Goal: Task Accomplishment & Management: Use online tool/utility

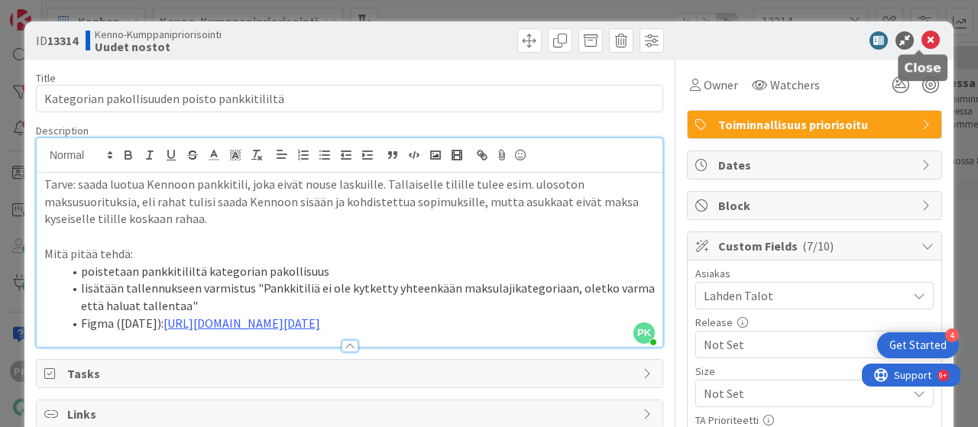
click at [921, 40] on icon at bounding box center [930, 40] width 18 height 18
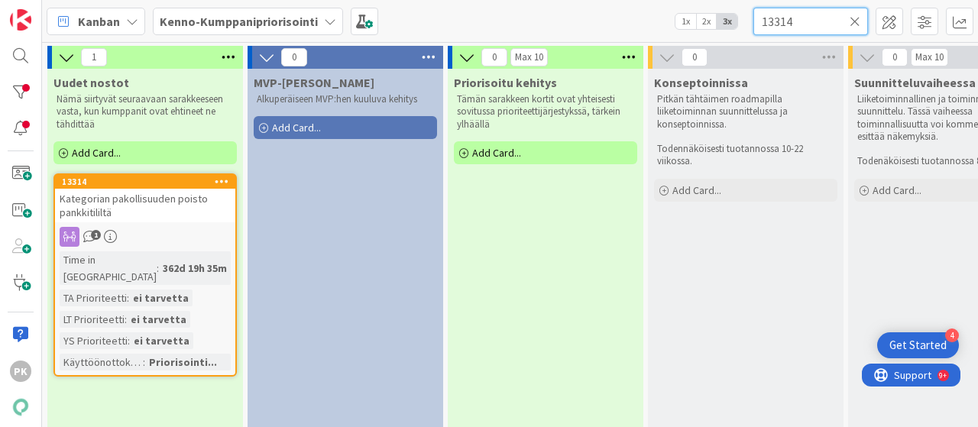
click at [810, 21] on input "13314" at bounding box center [810, 22] width 115 height 28
type input "1"
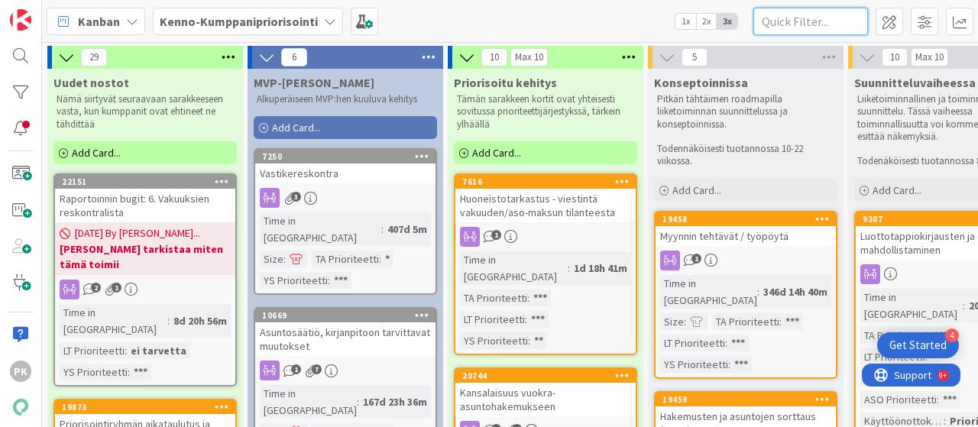
click at [810, 21] on input "text" at bounding box center [810, 22] width 115 height 28
paste input "• 9787"
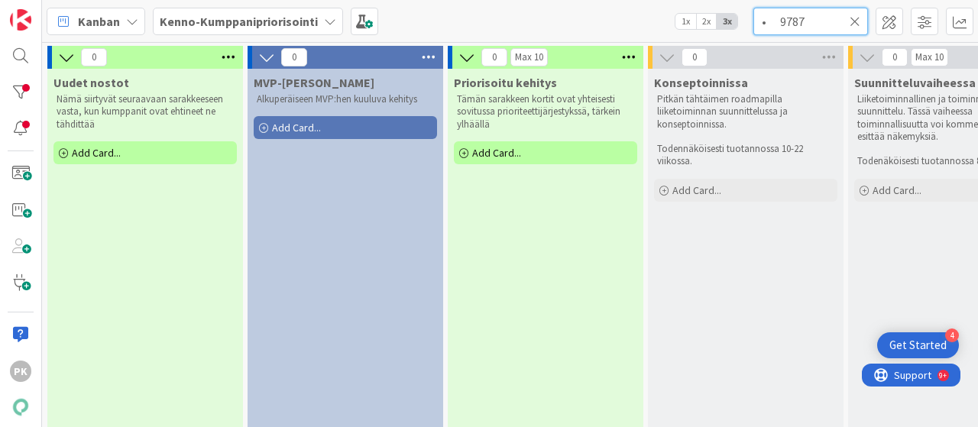
click at [781, 24] on input "• 9787" at bounding box center [810, 22] width 115 height 28
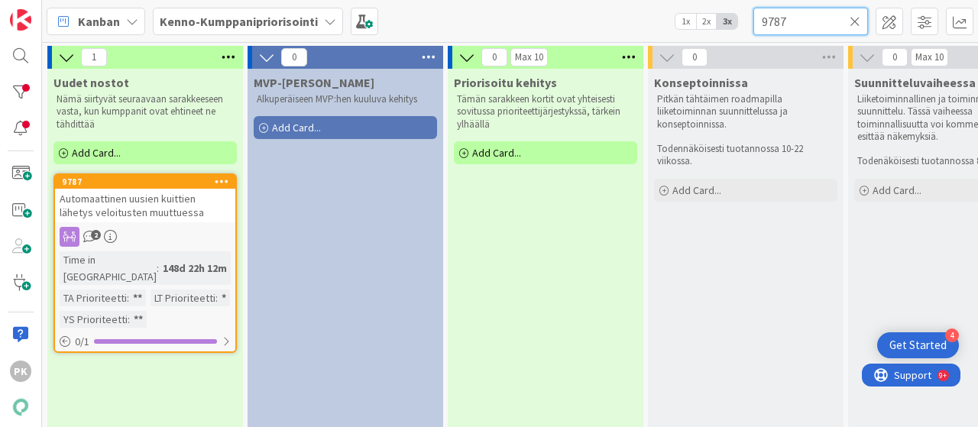
type input "9787"
click at [152, 206] on span "Automaattinen uusien kuittien lähetys veloitusten muuttuessa" at bounding box center [132, 206] width 144 height 28
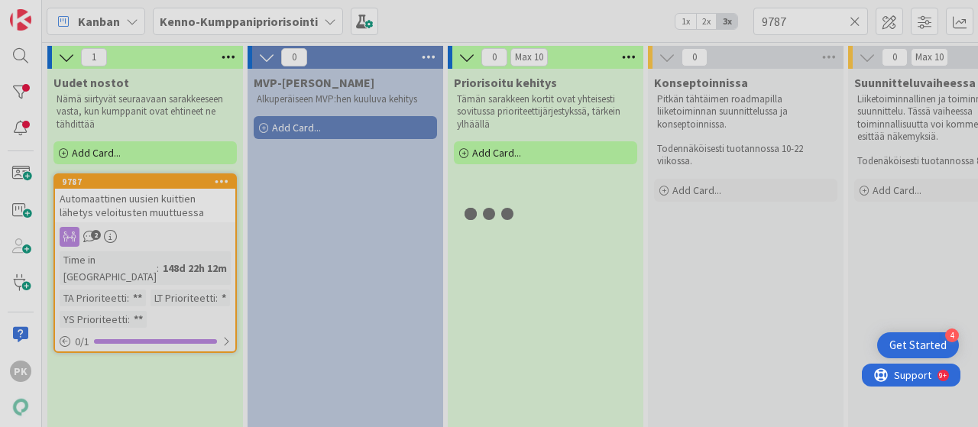
click at [152, 206] on div "1 Uudet nostot Nämä siirtyvät seuraavaan sarakkeeseen vasta, kun kumppanit ovat…" at bounding box center [510, 234] width 936 height 385
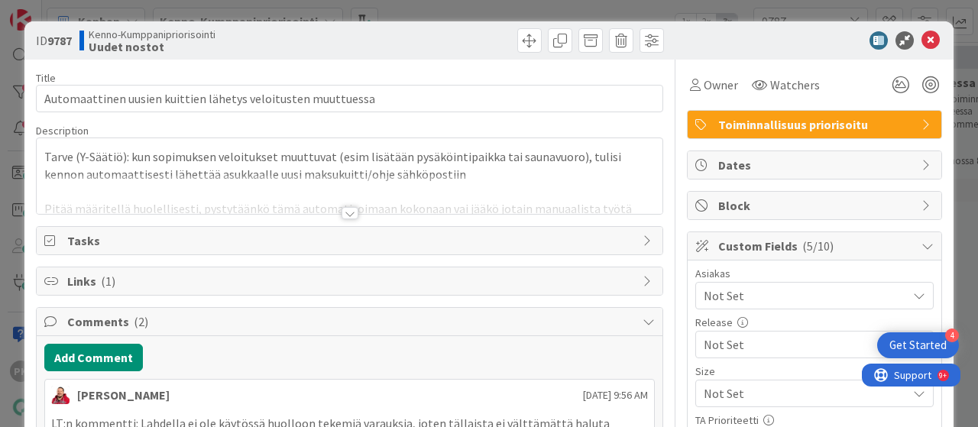
click at [342, 213] on div at bounding box center [350, 213] width 17 height 12
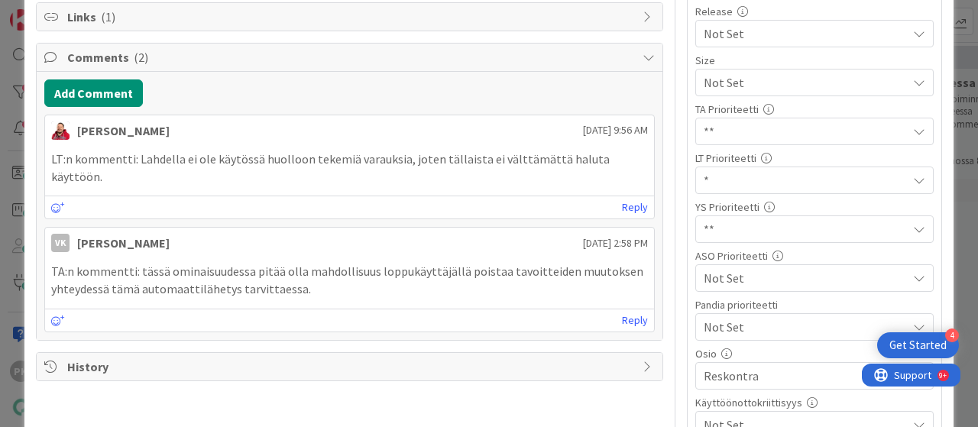
scroll to position [315, 0]
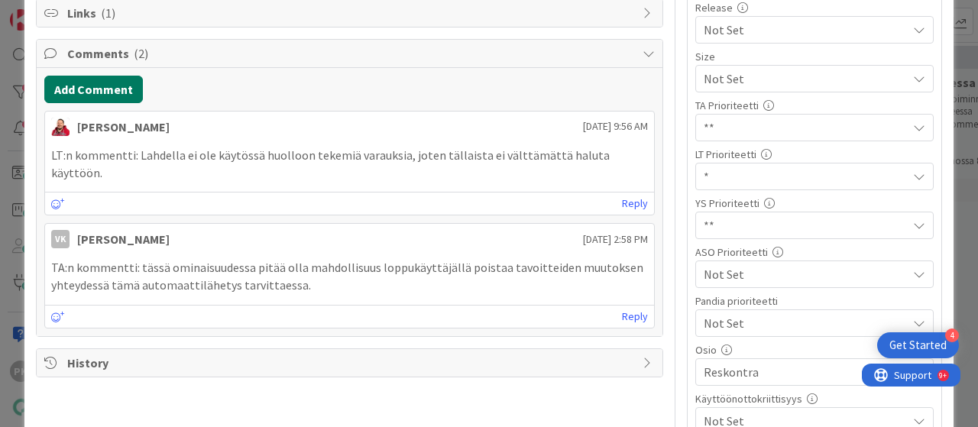
click at [82, 91] on button "Add Comment" at bounding box center [93, 90] width 99 height 28
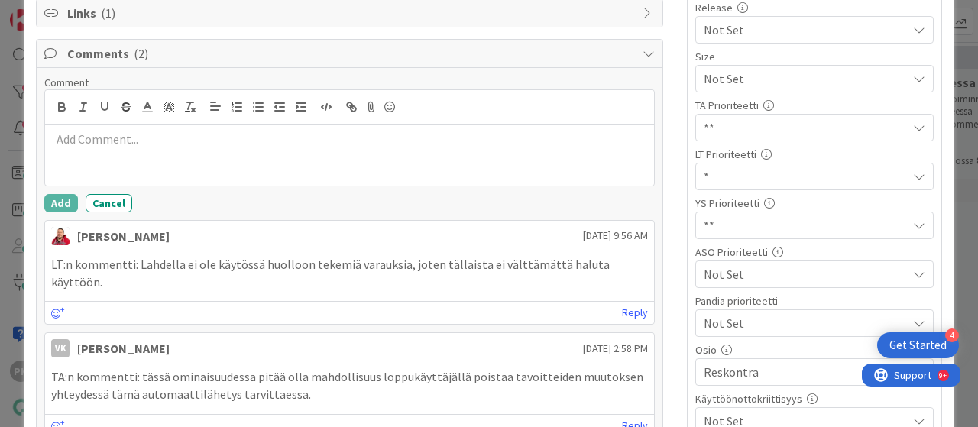
click at [64, 131] on p at bounding box center [349, 140] width 597 height 18
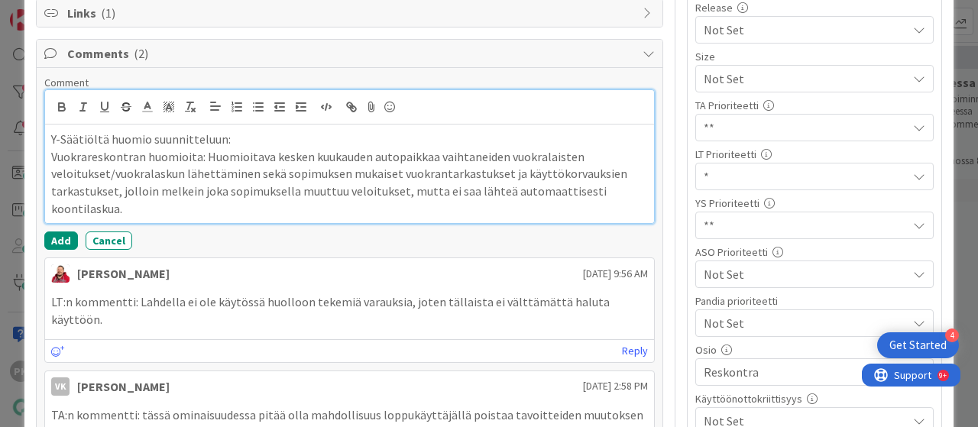
click at [147, 209] on p "Vuokrareskontran huomioita: Huomioitava kesken kuukauden autopaikkaa vaihtaneid…" at bounding box center [349, 183] width 597 height 70
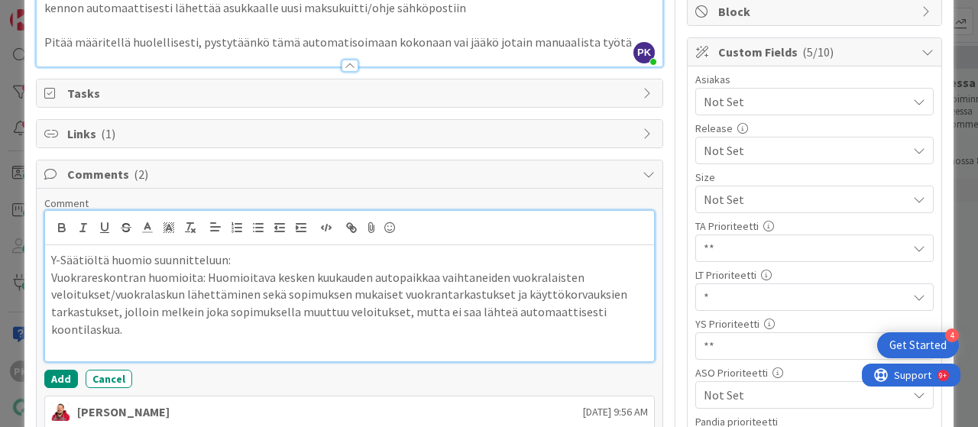
scroll to position [195, 0]
click at [221, 257] on p "Y-Säätiöltä huomio suunnitteluun:" at bounding box center [349, 260] width 597 height 18
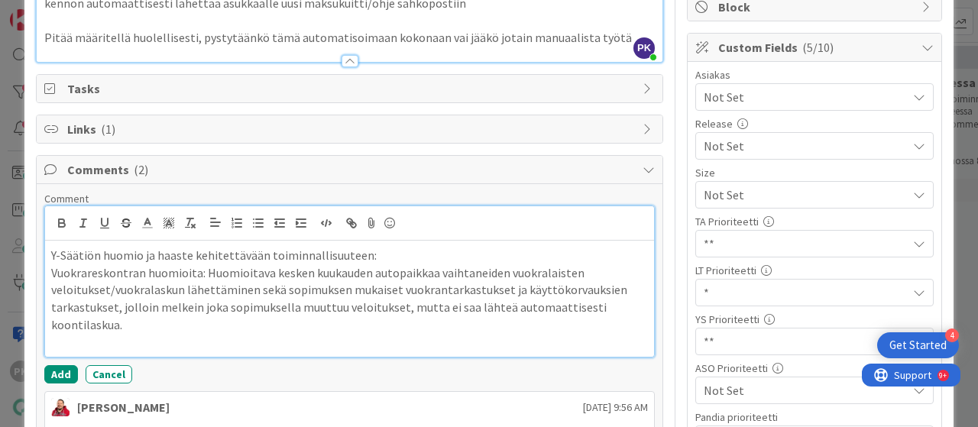
scroll to position [200, 0]
click at [153, 317] on p "Vuokrareskontran huomioita: Huomioitava kesken kuukauden autopaikkaa vaihtaneid…" at bounding box center [349, 298] width 597 height 70
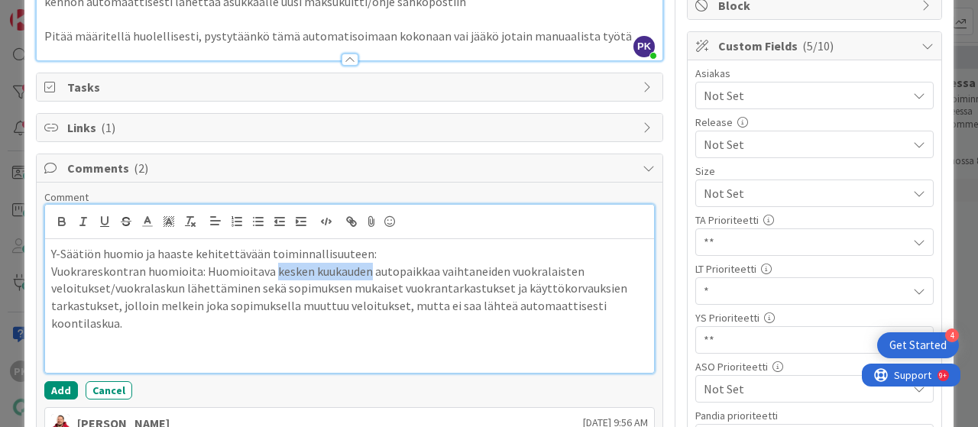
drag, startPoint x: 271, startPoint y: 268, endPoint x: 364, endPoint y: 268, distance: 92.4
click at [364, 268] on p "Vuokrareskontran huomioita: Huomioitava kesken kuukauden autopaikkaa vaihtaneid…" at bounding box center [349, 298] width 597 height 70
click at [60, 215] on icon "button" at bounding box center [62, 222] width 14 height 14
click at [164, 319] on p "Vuokrareskontran huomioita: Huomioitava kesken kuukauden autopaikkaa vaihtaneid…" at bounding box center [349, 298] width 597 height 70
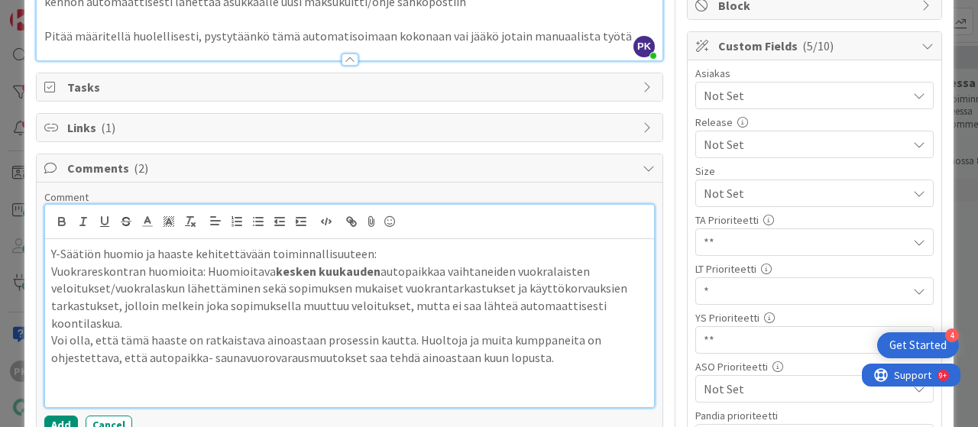
scroll to position [267, 0]
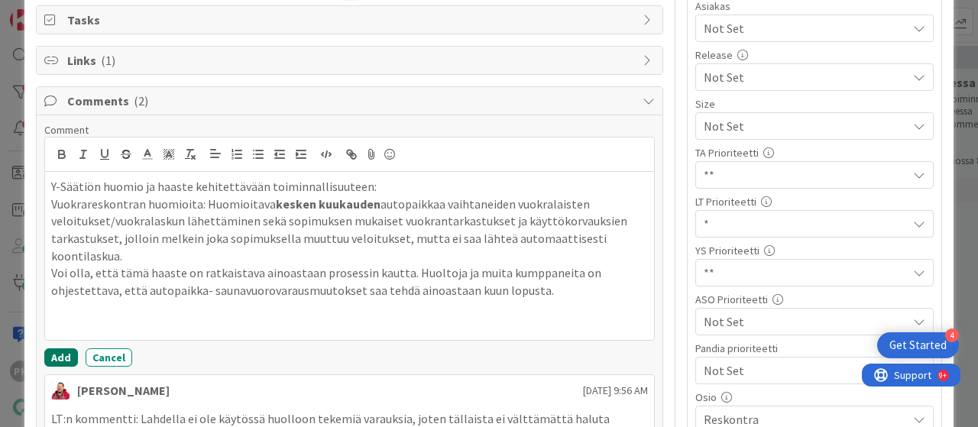
click at [58, 350] on button "Add" at bounding box center [61, 357] width 34 height 18
